Goal: Find specific page/section

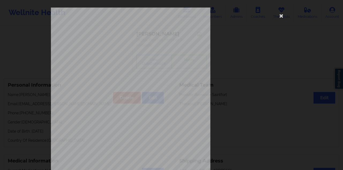
click at [281, 16] on icon at bounding box center [281, 15] width 9 height 9
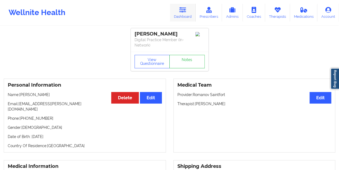
click at [184, 9] on icon at bounding box center [182, 10] width 7 height 6
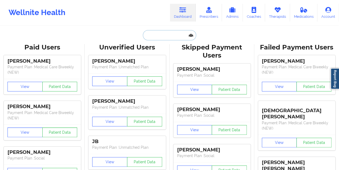
click at [160, 32] on input "text" at bounding box center [169, 35] width 53 height 10
paste input "[PERSON_NAME][EMAIL_ADDRESS][DOMAIN_NAME]"
type input "[PERSON_NAME][EMAIL_ADDRESS][DOMAIN_NAME]"
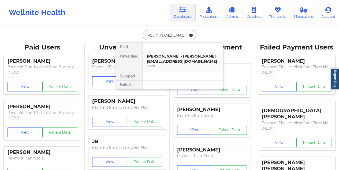
click at [171, 57] on div "[PERSON_NAME] - [PERSON_NAME][EMAIL_ADDRESS][DOMAIN_NAME]" at bounding box center [183, 59] width 72 height 10
